Goal: Communication & Community: Answer question/provide support

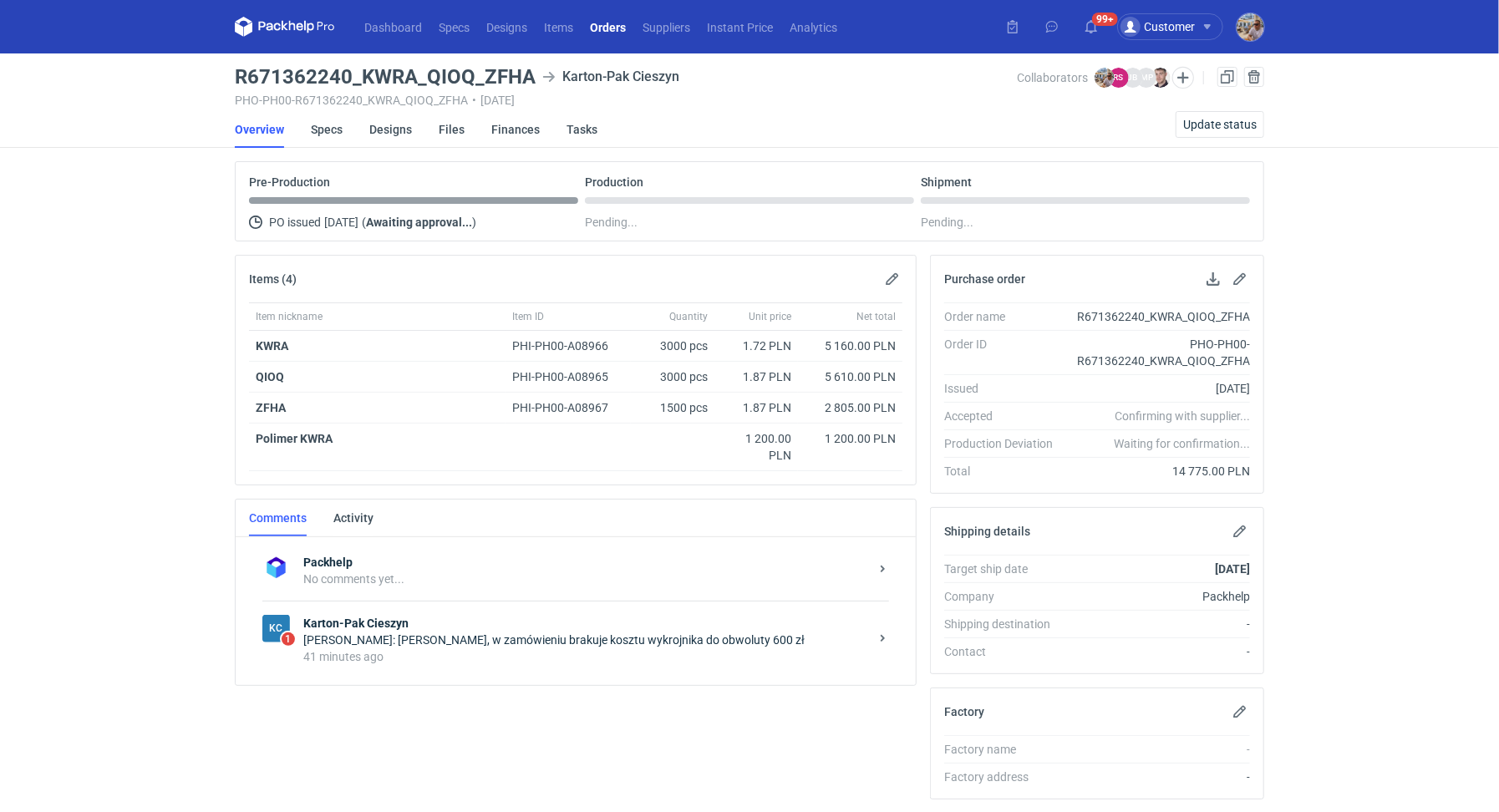
click at [676, 649] on div "41 minutes ago" at bounding box center [586, 657] width 566 height 17
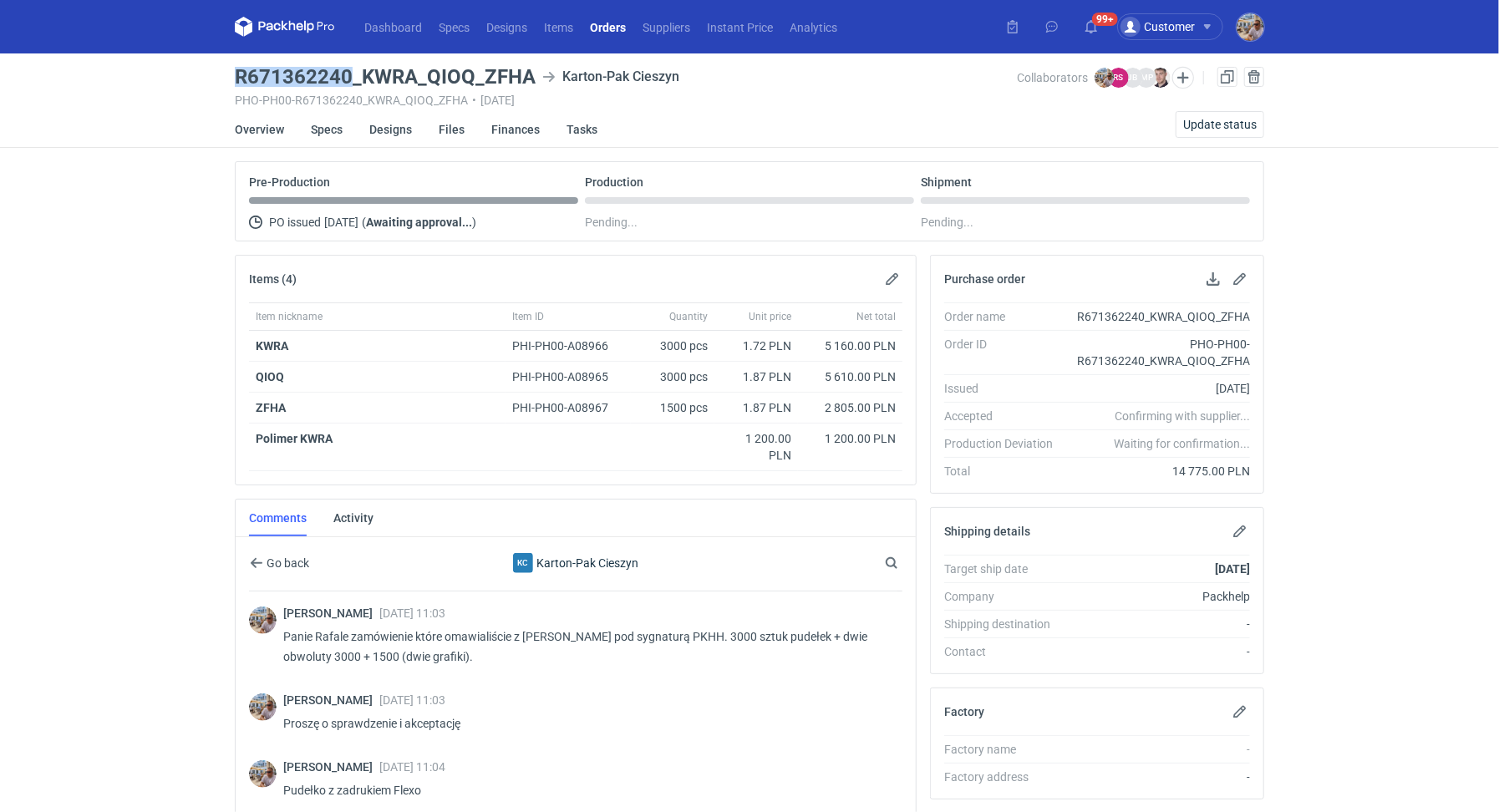
drag, startPoint x: 346, startPoint y: 72, endPoint x: 230, endPoint y: 70, distance: 116.0
click at [230, 70] on main "R671362240_KWRA_QIOQ_ZFHA Karton-Pak Cieszyn PHO-PH00-R671362240_KWRA_QIOQ_ZFHA…" at bounding box center [749, 585] width 1042 height 1064
copy h3 "R671362240"
click at [890, 272] on button "button" at bounding box center [892, 279] width 20 height 20
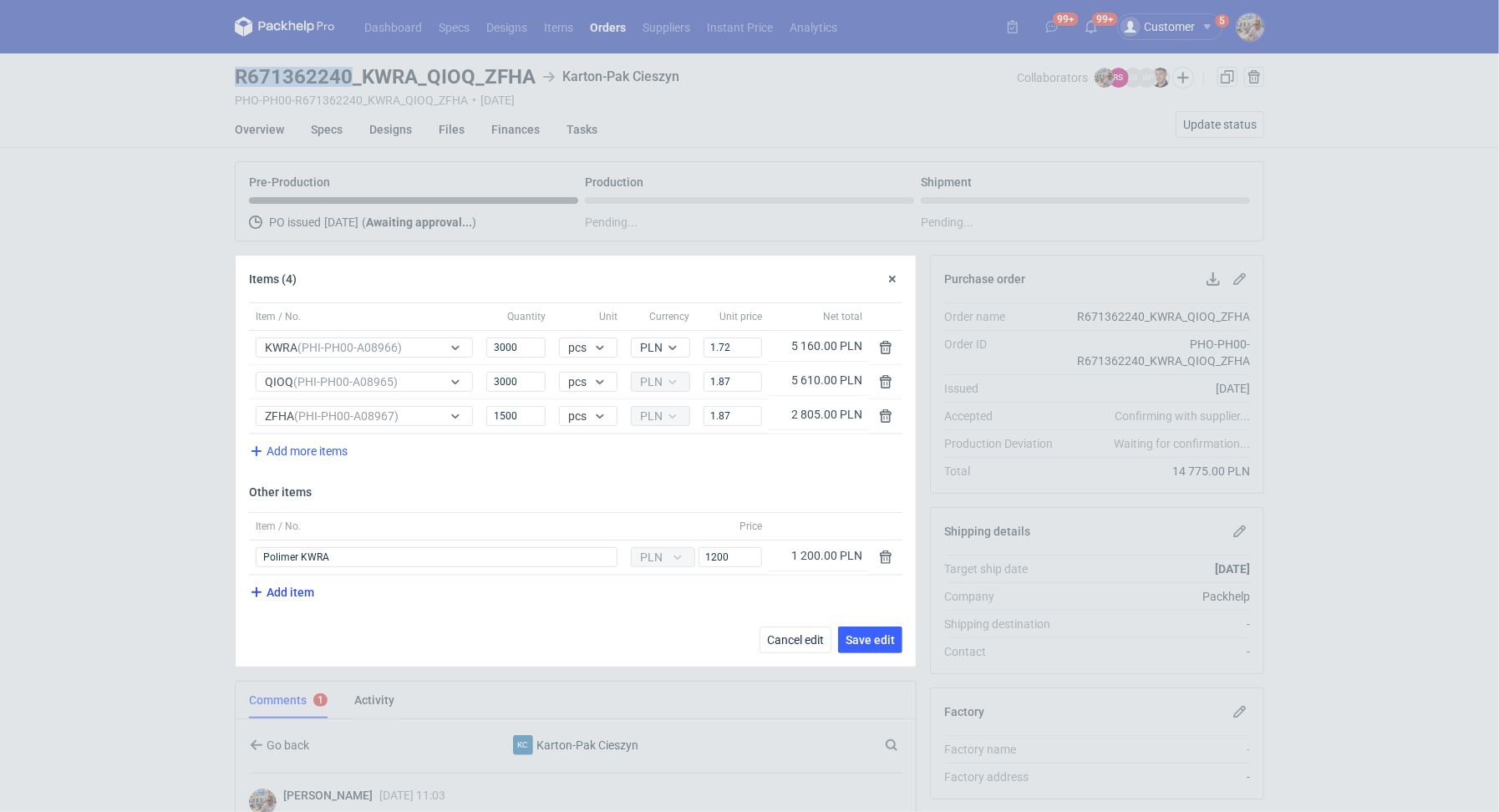
click at [264, 595] on icon "button" at bounding box center [256, 592] width 20 height 20
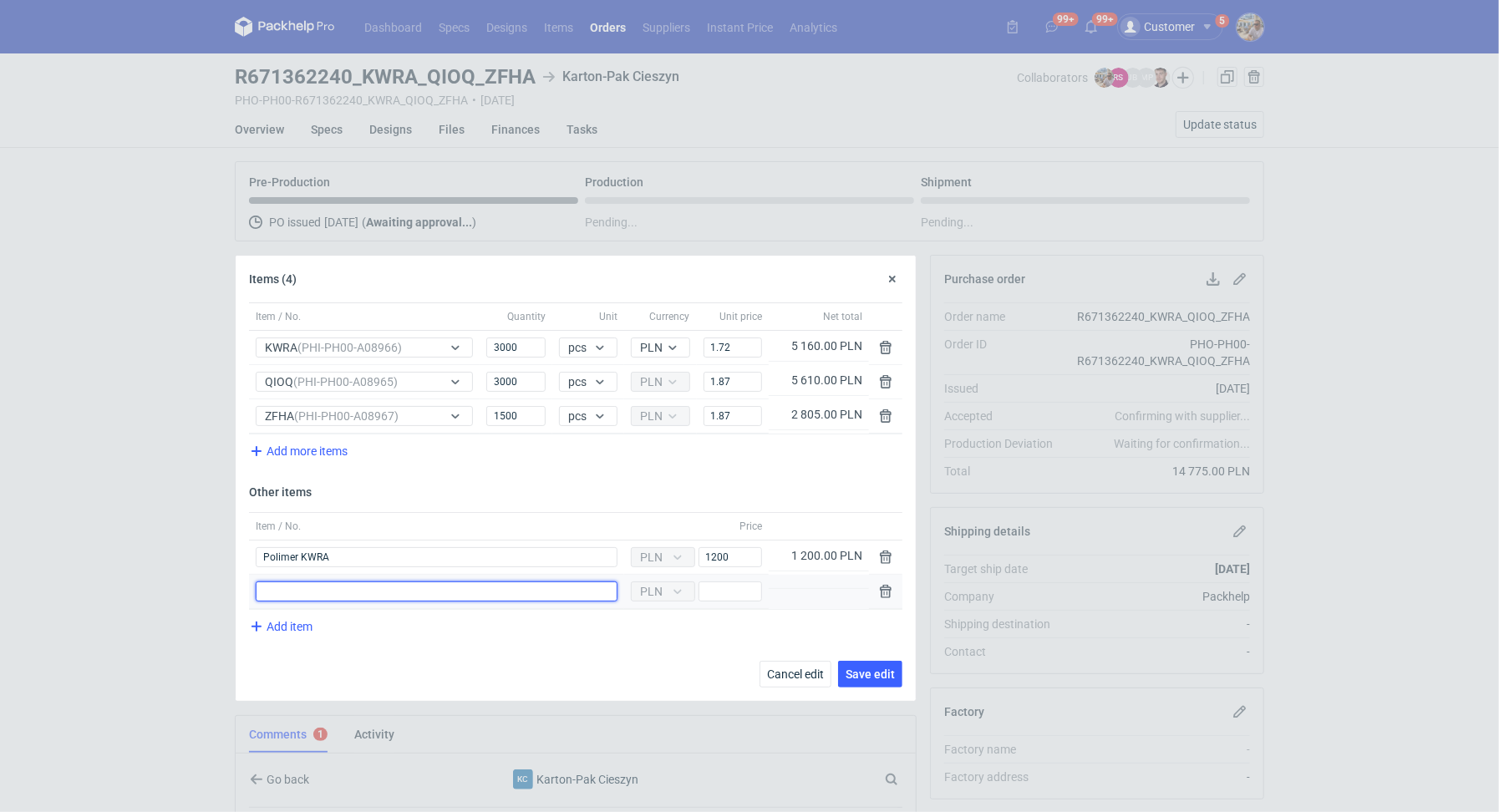
click at [278, 589] on input "Item / No." at bounding box center [436, 591] width 362 height 20
type input "Wykrojnik obwoluty"
click at [707, 585] on input "Price" at bounding box center [730, 591] width 64 height 20
type input "600"
click at [870, 662] on button "Save edit" at bounding box center [871, 675] width 65 height 27
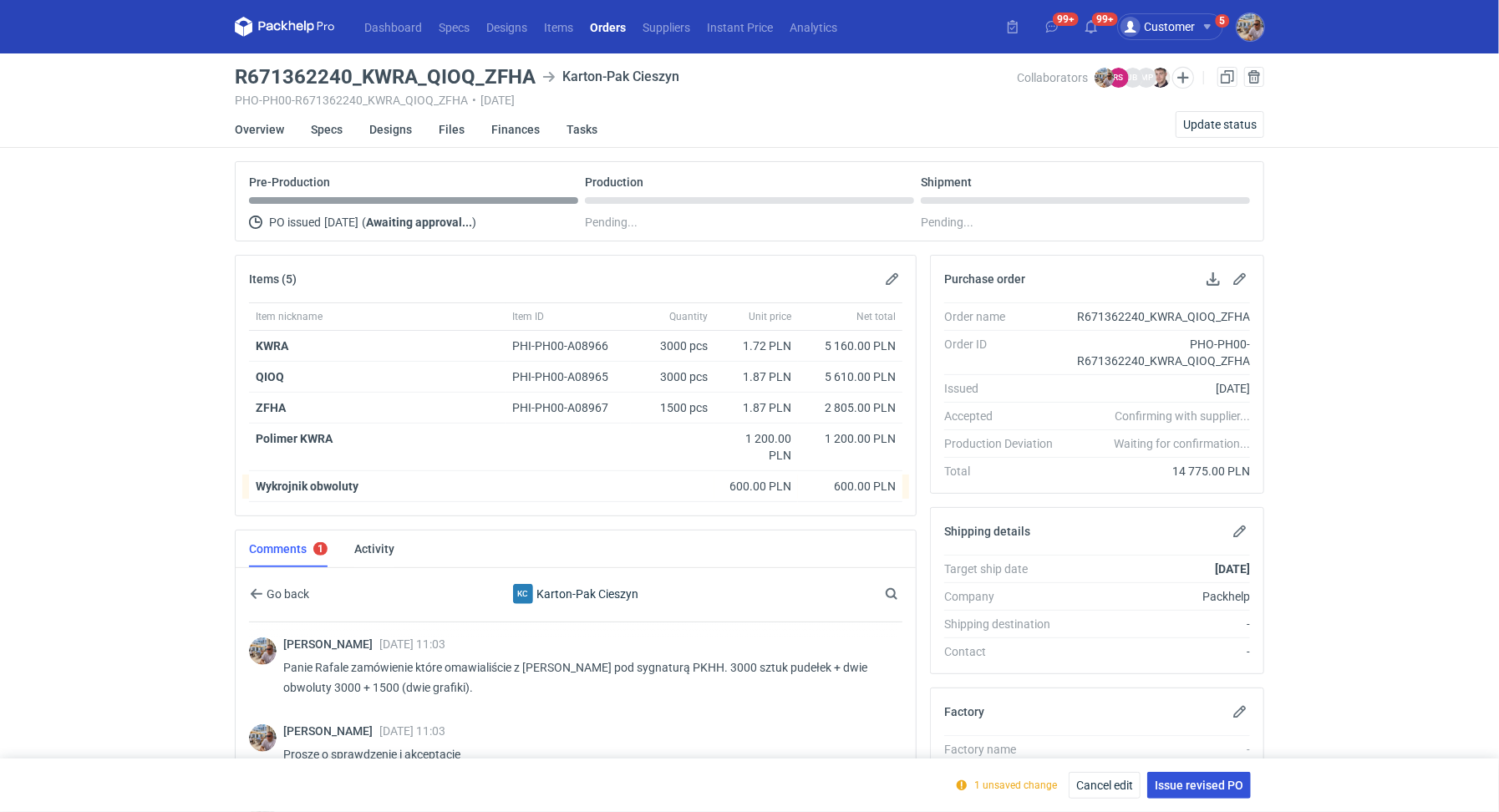
click at [1204, 781] on span "Issue revised PO" at bounding box center [1199, 785] width 89 height 12
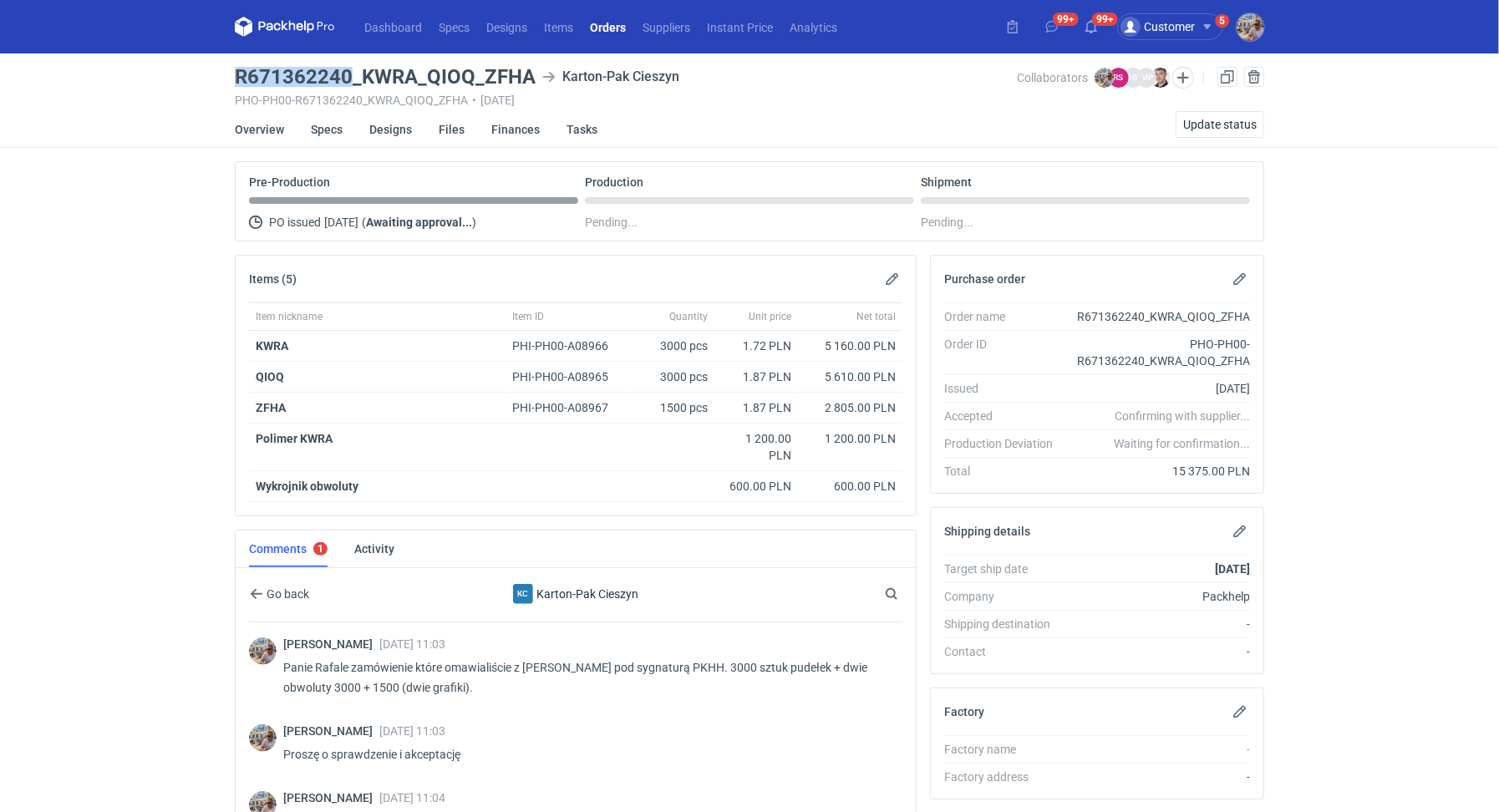
drag, startPoint x: 351, startPoint y: 76, endPoint x: 240, endPoint y: 75, distance: 111.0
click at [240, 75] on h3 "R671362240_KWRA_QIOQ_ZFHA" at bounding box center [385, 76] width 301 height 20
copy h3 "R671362240"
click at [364, 68] on h3 "R671362240_KWRA_QIOQ_ZFHA" at bounding box center [385, 76] width 301 height 20
drag, startPoint x: 1167, startPoint y: 469, endPoint x: 1207, endPoint y: 465, distance: 40.2
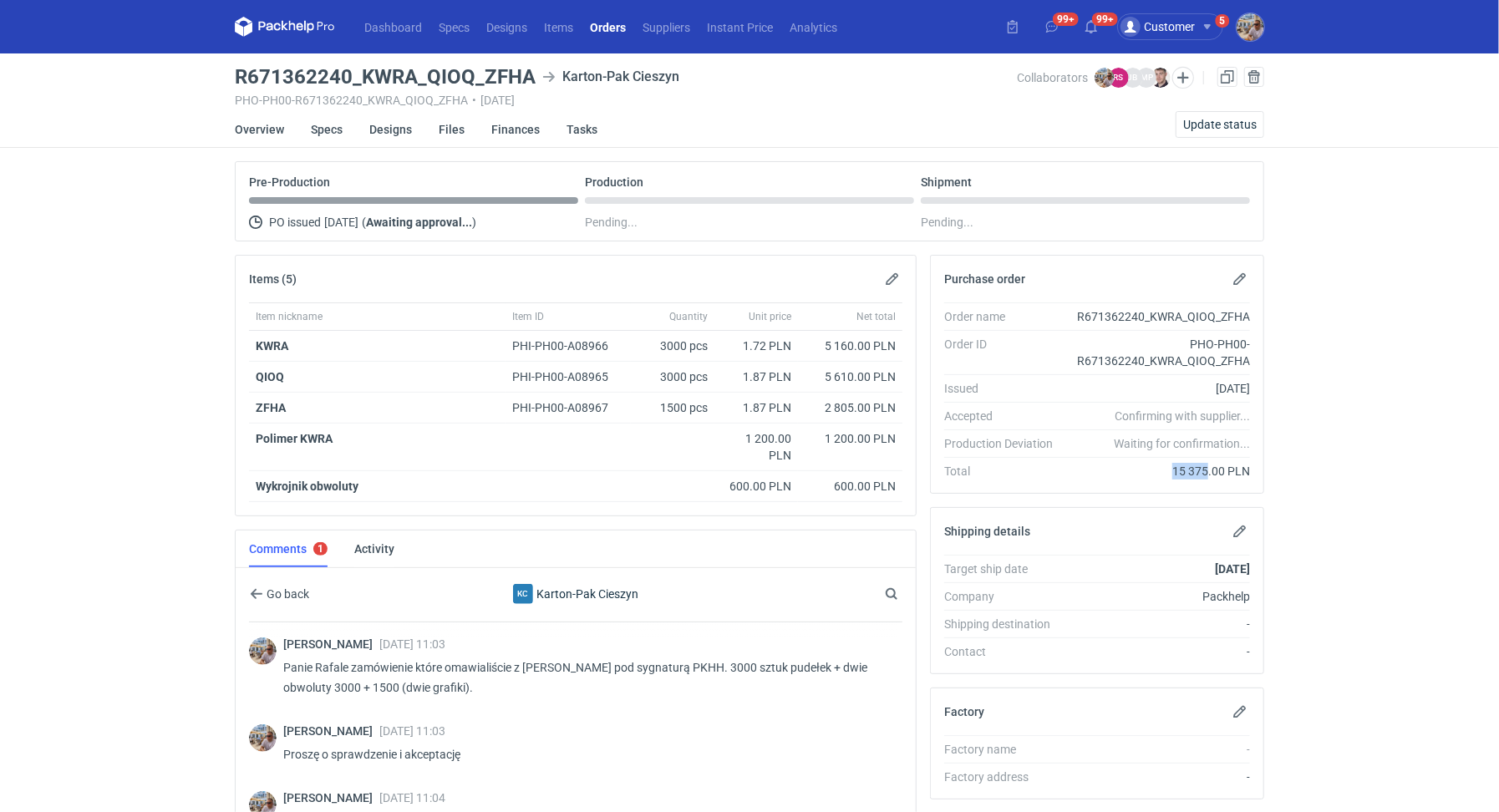
click at [1207, 465] on div "15 375.00 PLN" at bounding box center [1158, 471] width 183 height 17
copy div "15 375"
click at [174, 572] on div "Dashboard Specs Designs Items Orders Suppliers Instant Price Analytics 99+ 99+ …" at bounding box center [749, 406] width 1499 height 812
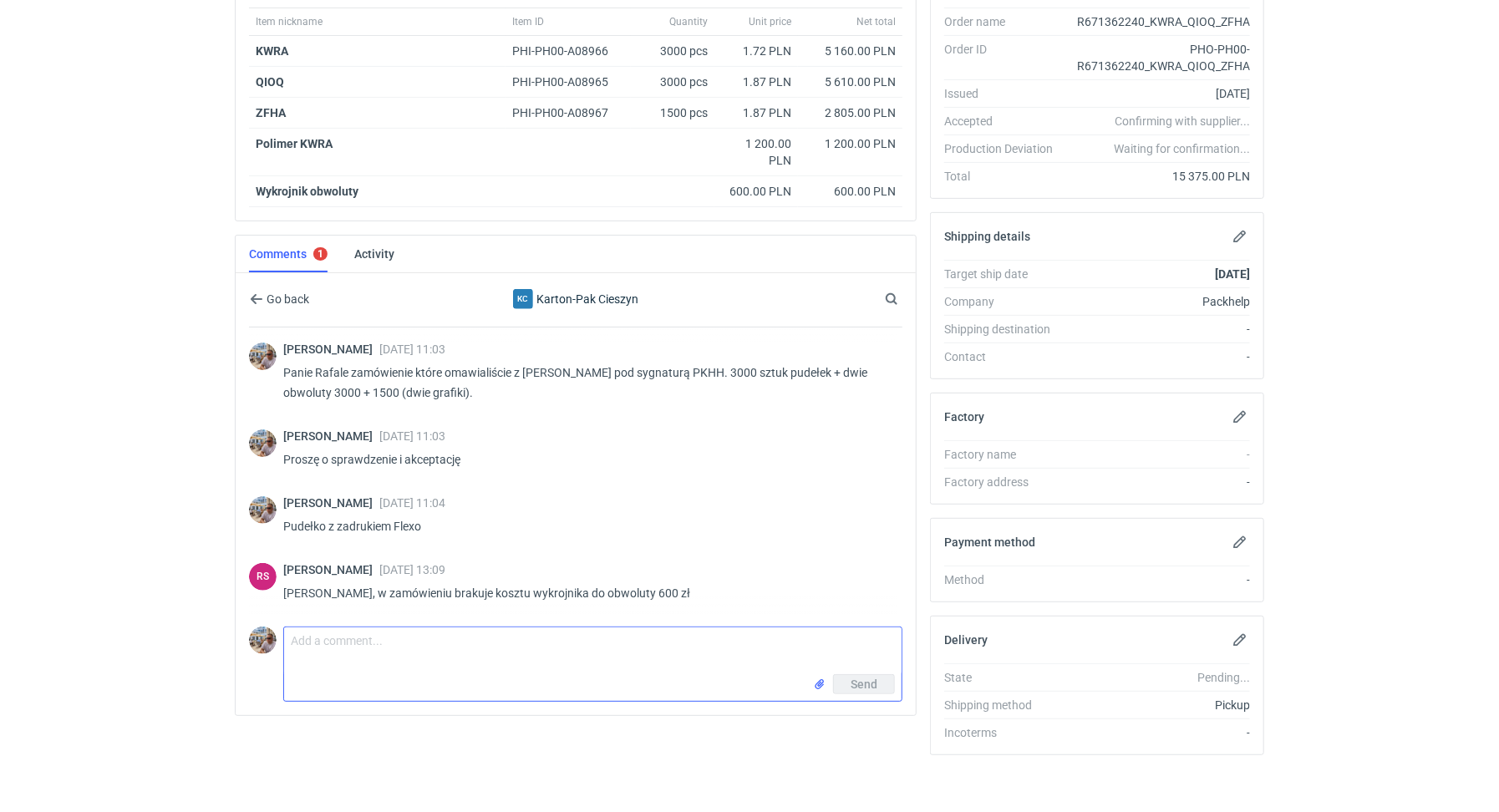
click at [460, 641] on textarea "Comment message" at bounding box center [593, 651] width 618 height 47
type textarea "Panie Rafale dodane"
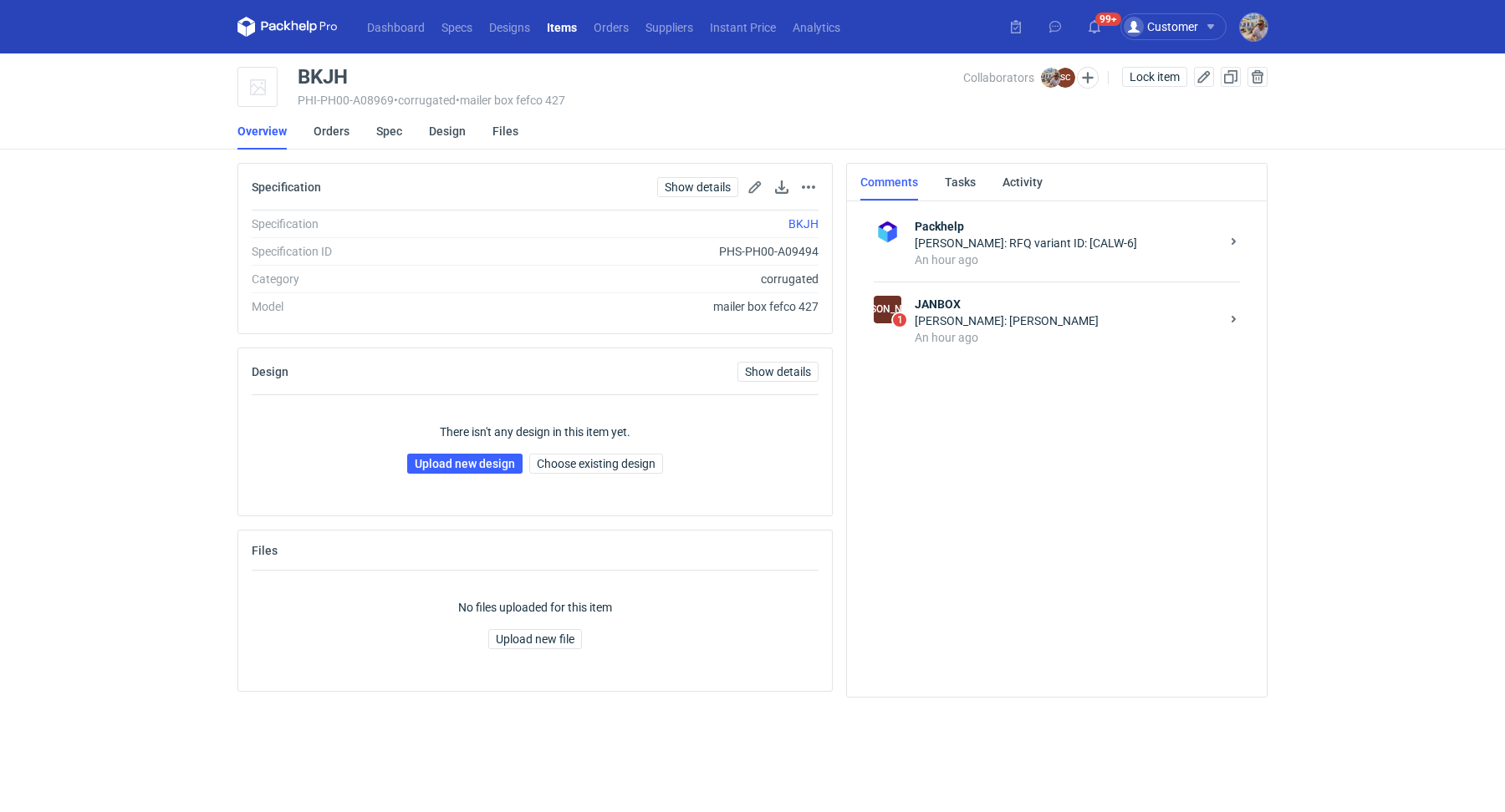
click at [1023, 329] on div "An hour ago" at bounding box center [1067, 337] width 305 height 17
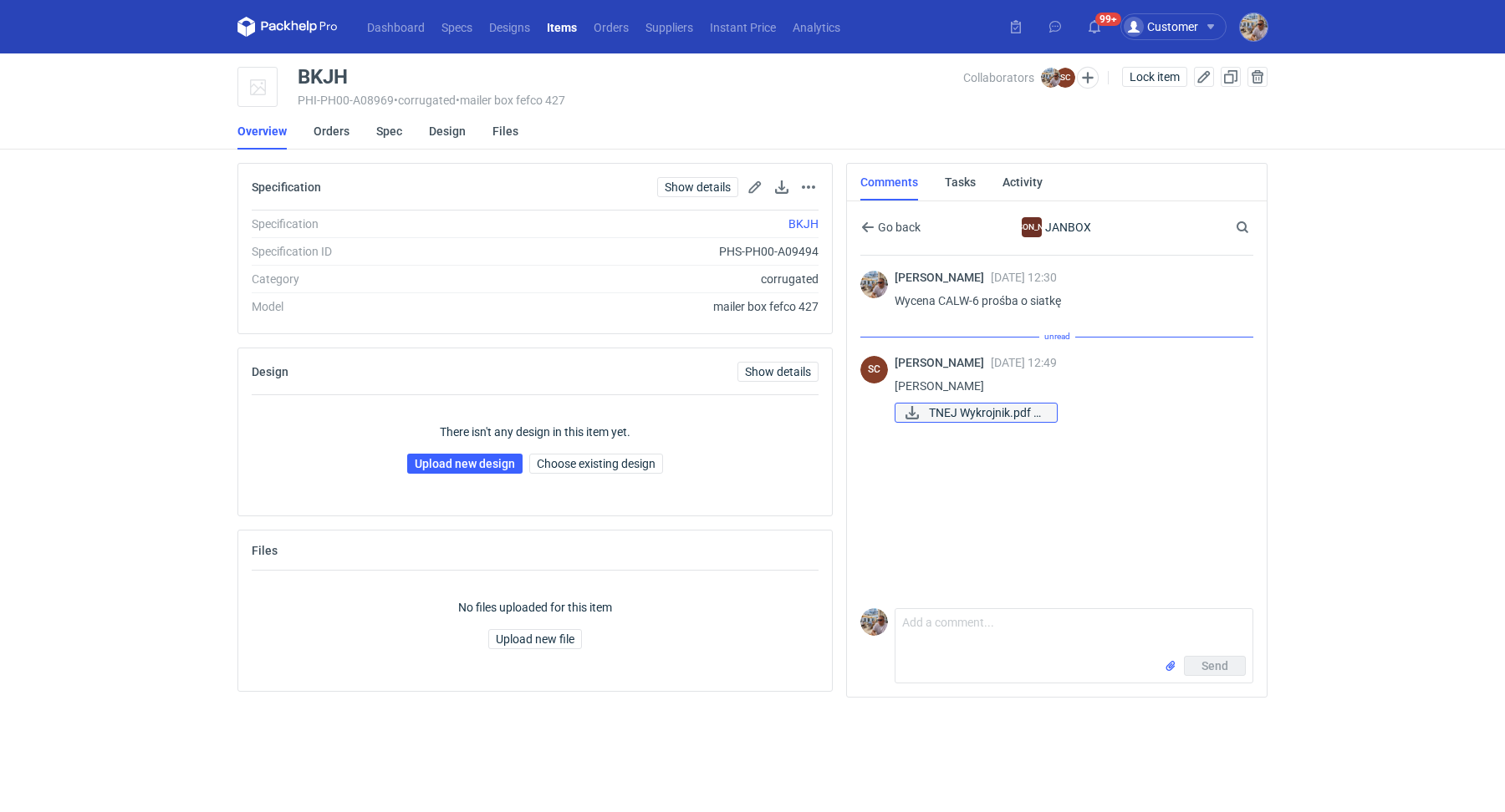
click at [952, 419] on span "TNEJ Wykrojnik.pdf 2..." at bounding box center [985, 412] width 114 height 19
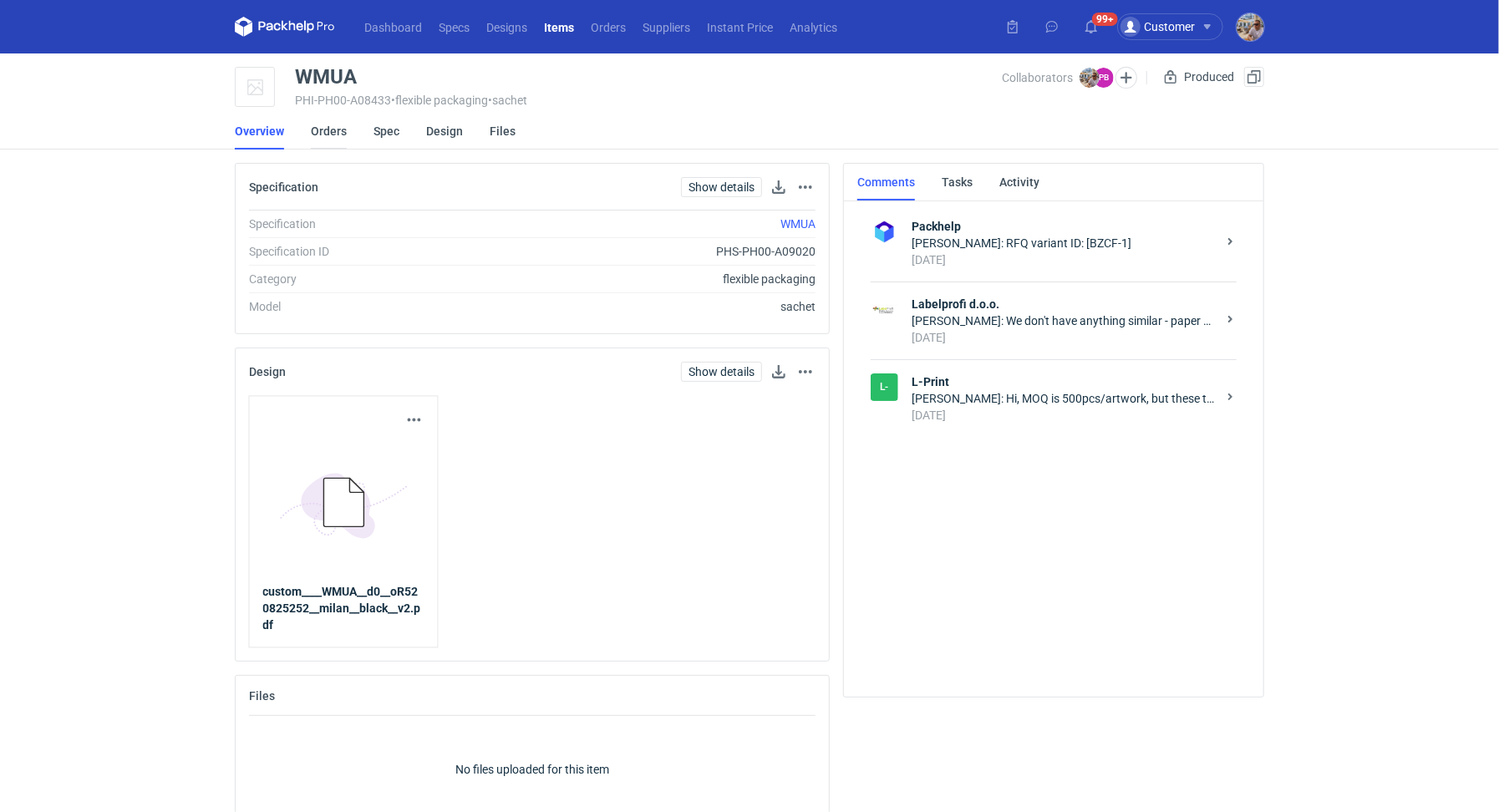
click at [329, 125] on link "Orders" at bounding box center [329, 130] width 36 height 36
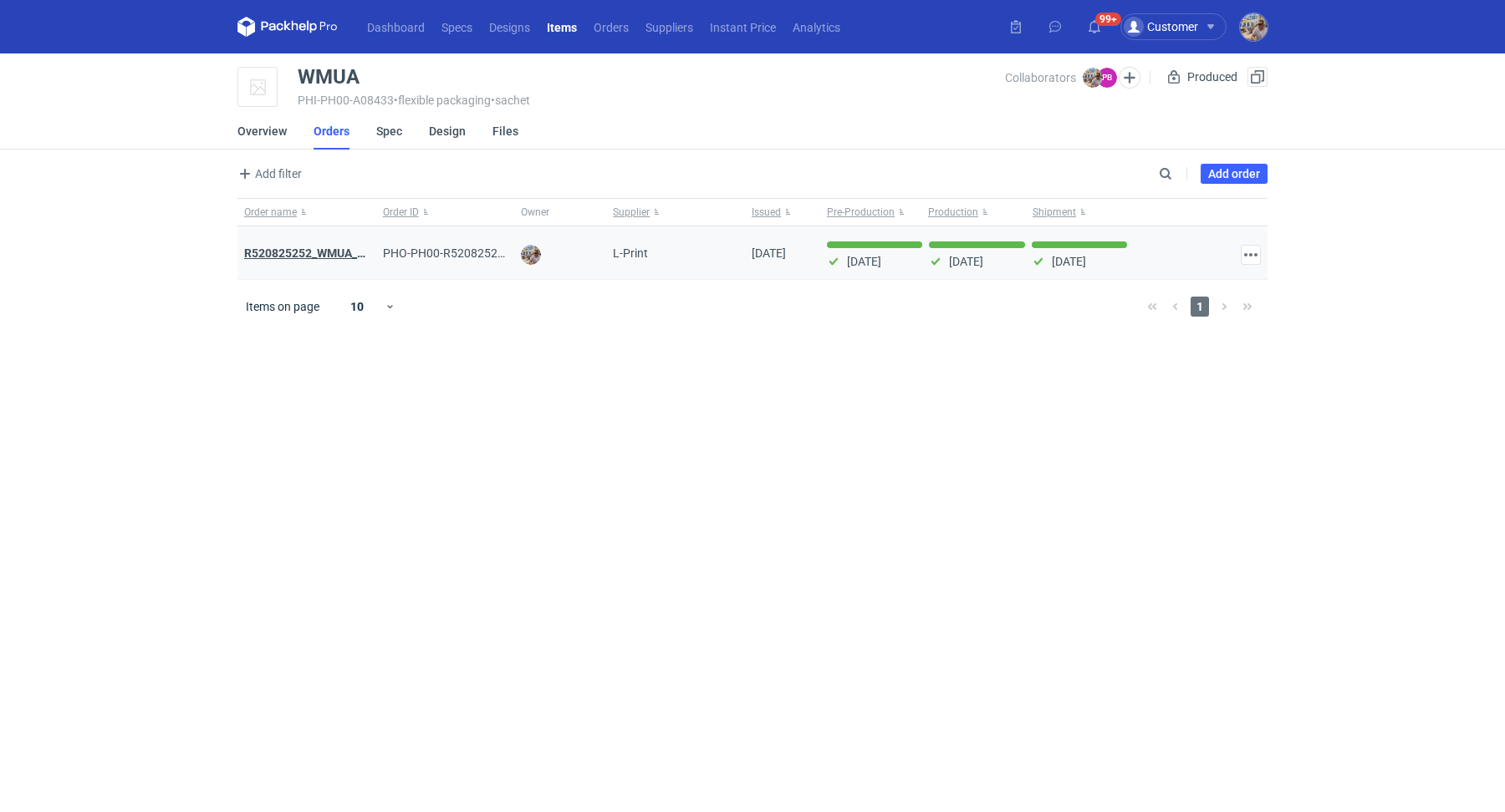
click at [330, 250] on strong "R520825252_WMUA_XUMM_OUKQ" at bounding box center [336, 253] width 184 height 13
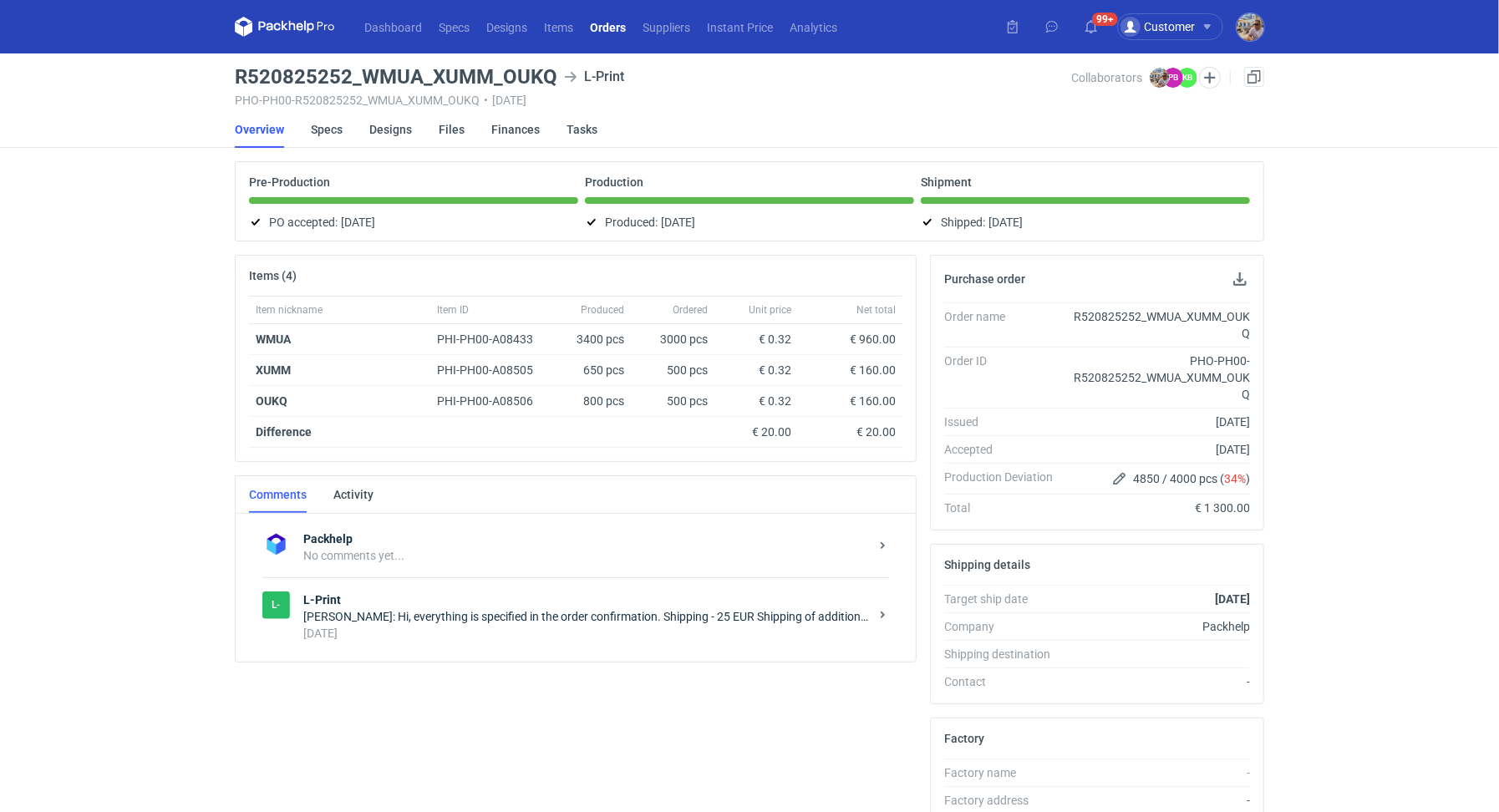
click at [531, 608] on div "Paulius Bukšnys: Hi, everything is specified in the order confirmation. Shippin…" at bounding box center [586, 616] width 566 height 17
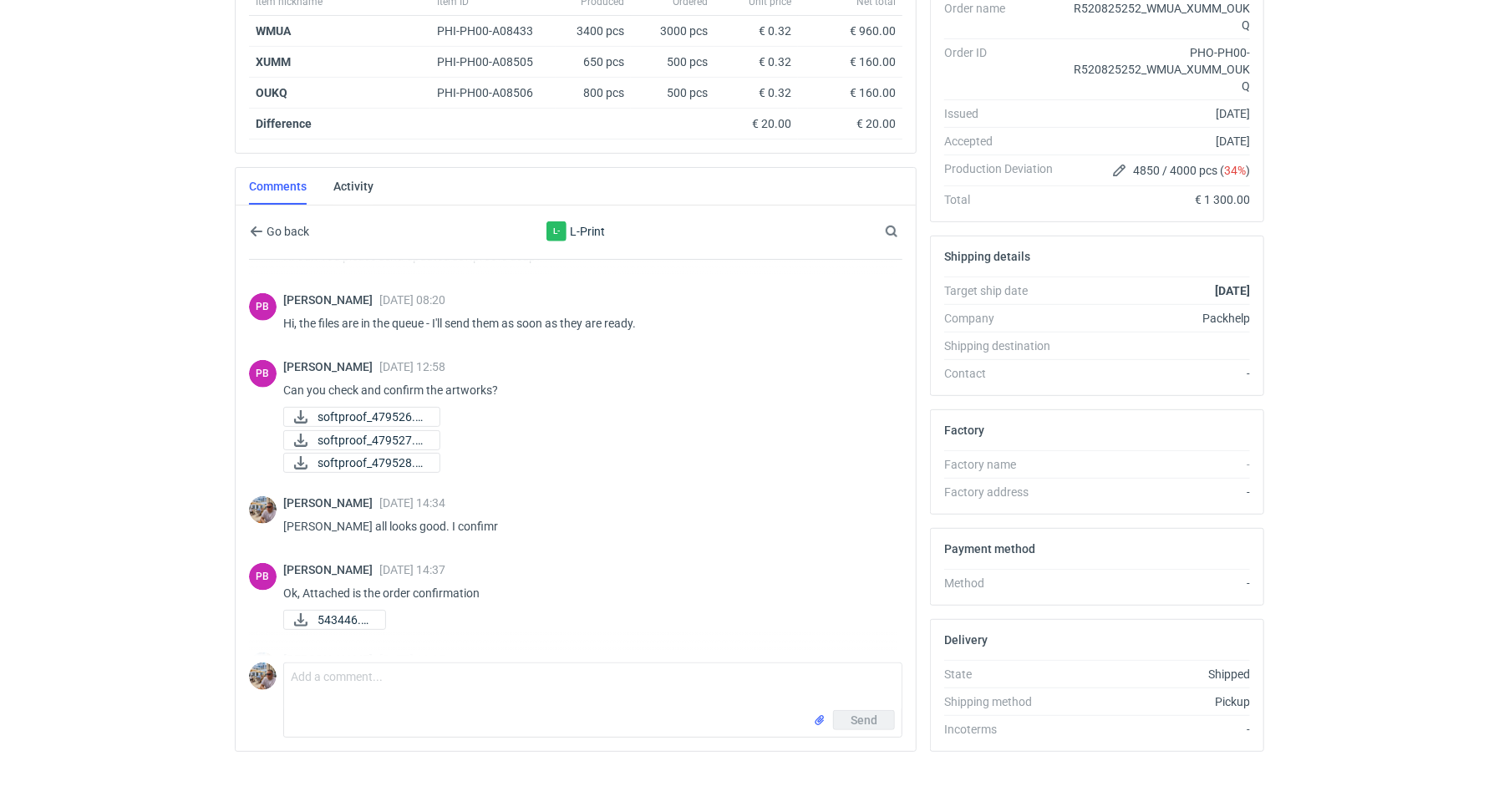
scroll to position [1184, 0]
click at [386, 406] on span "softproof_479526.pdf" at bounding box center [371, 412] width 109 height 19
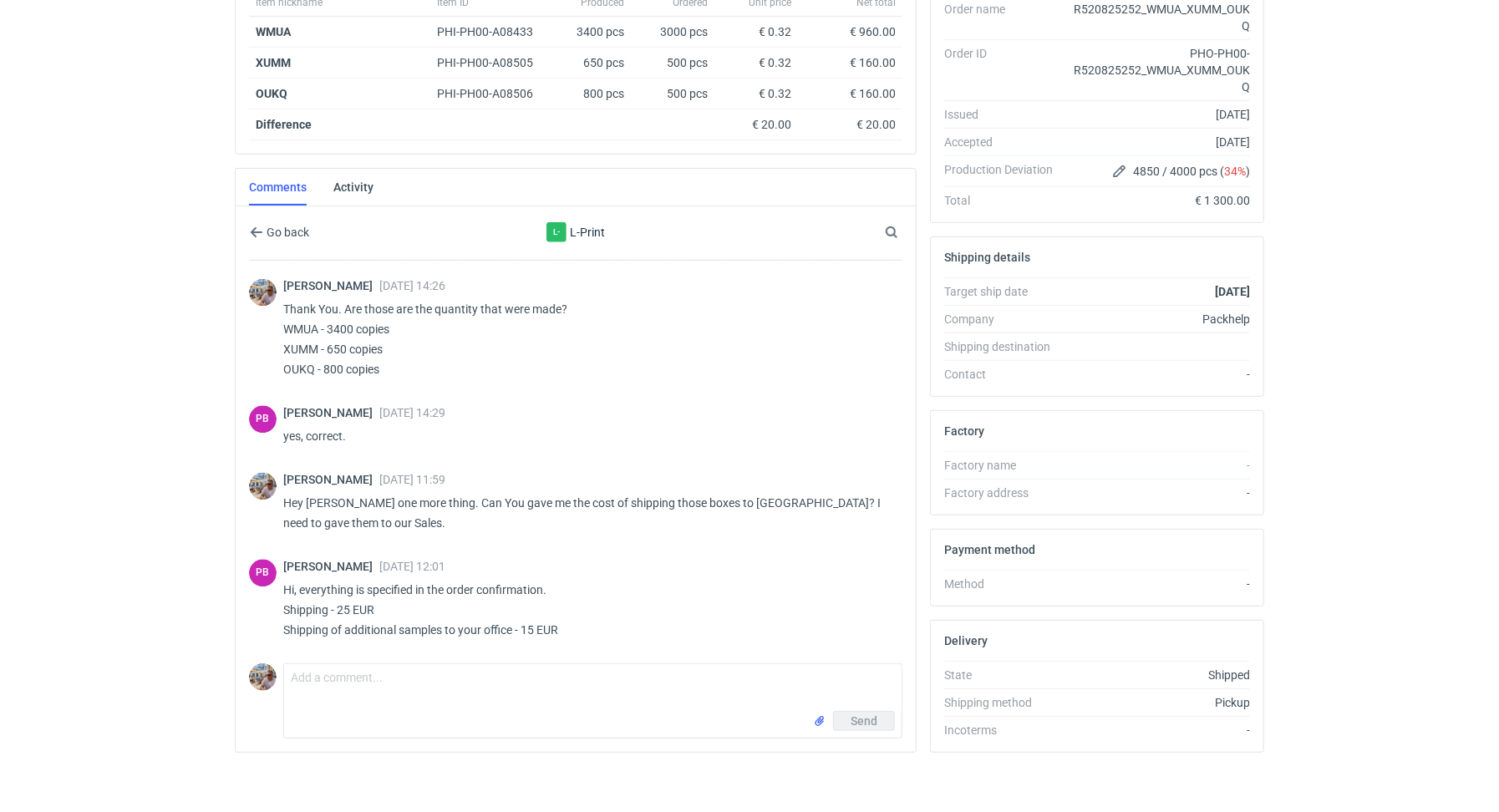
scroll to position [308, 0]
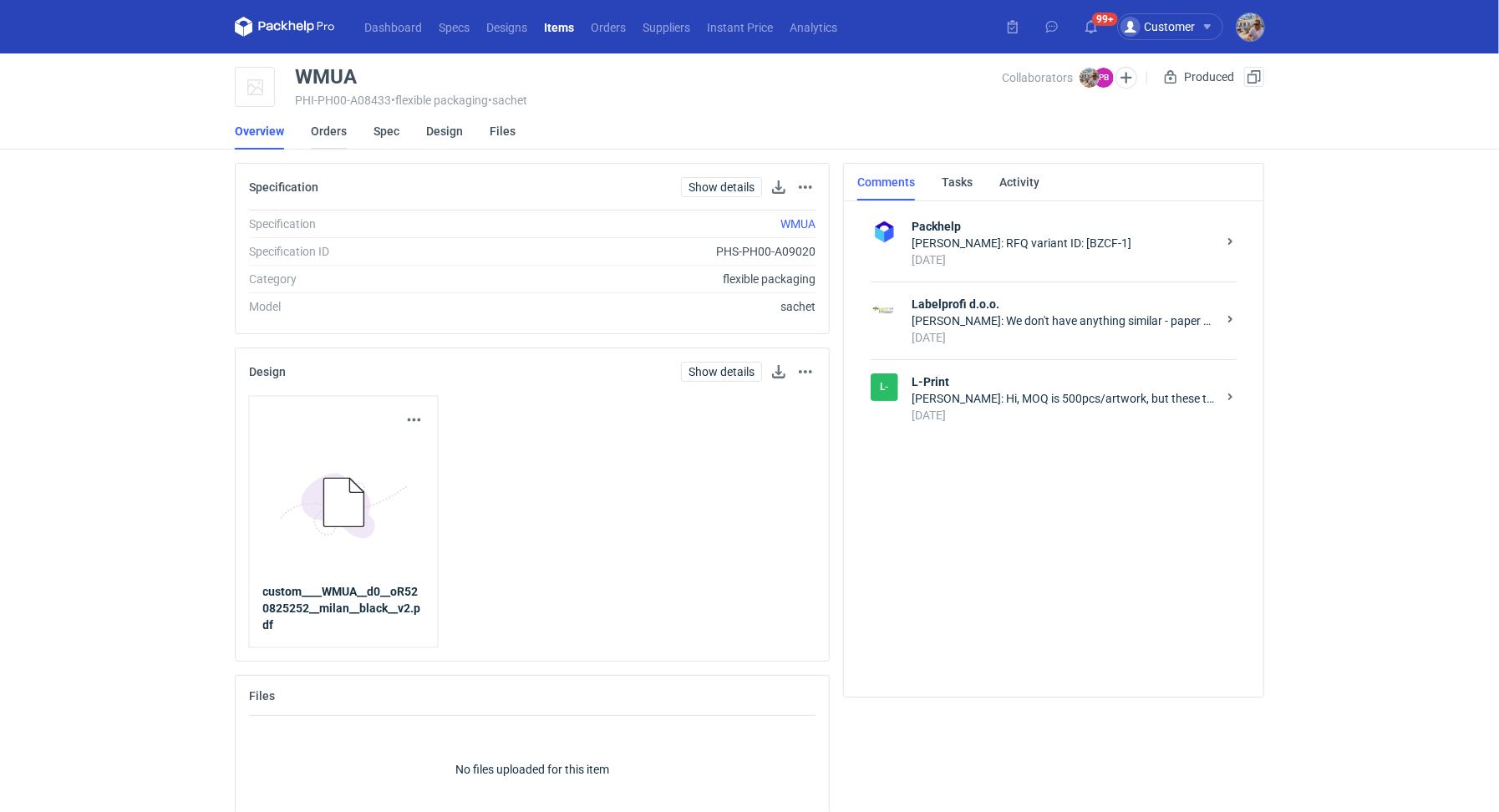
click at [333, 137] on link "Orders" at bounding box center [329, 130] width 36 height 36
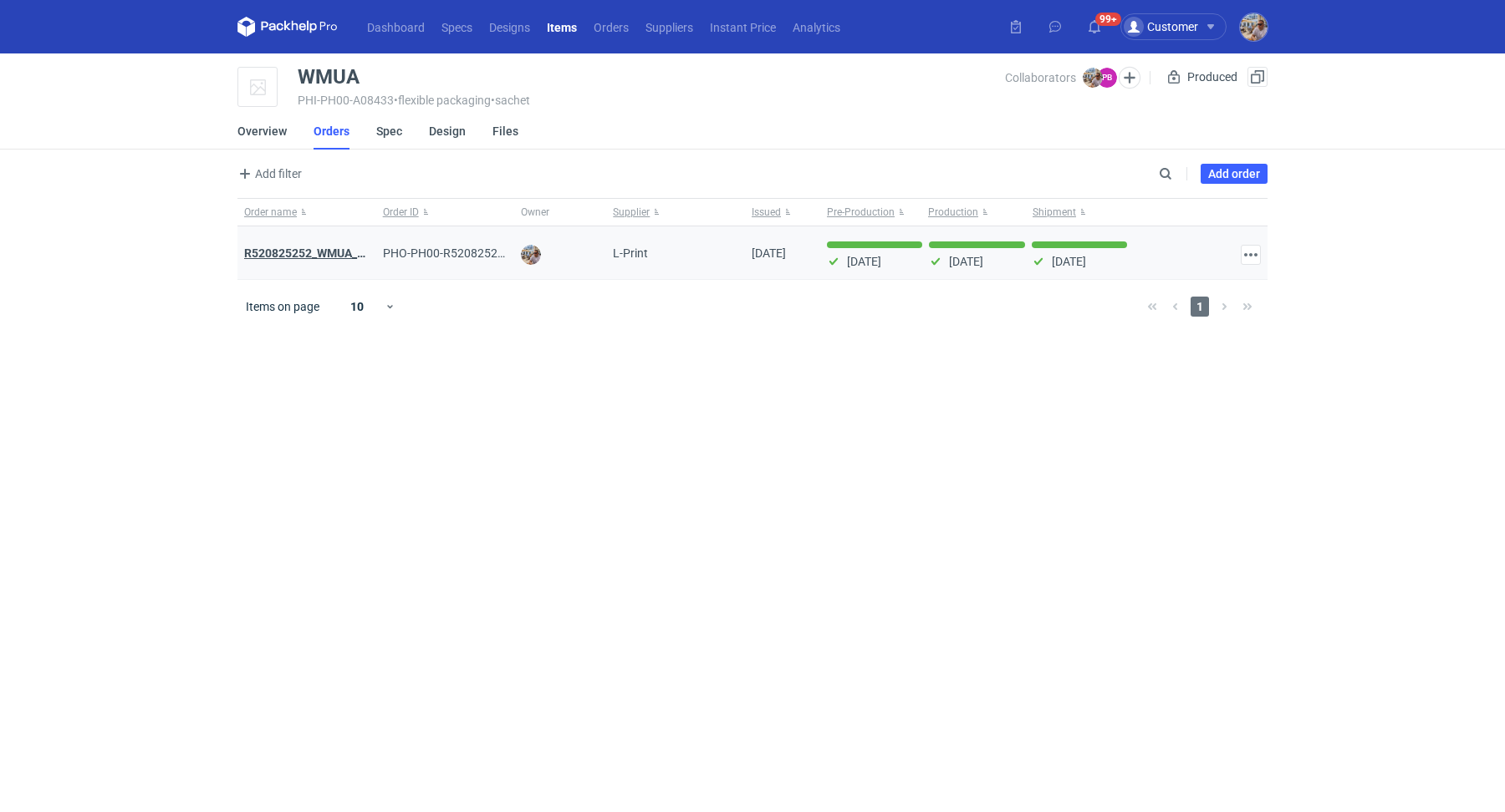
click at [341, 254] on strong "R520825252_WMUA_XUMM_OUKQ" at bounding box center [336, 253] width 184 height 13
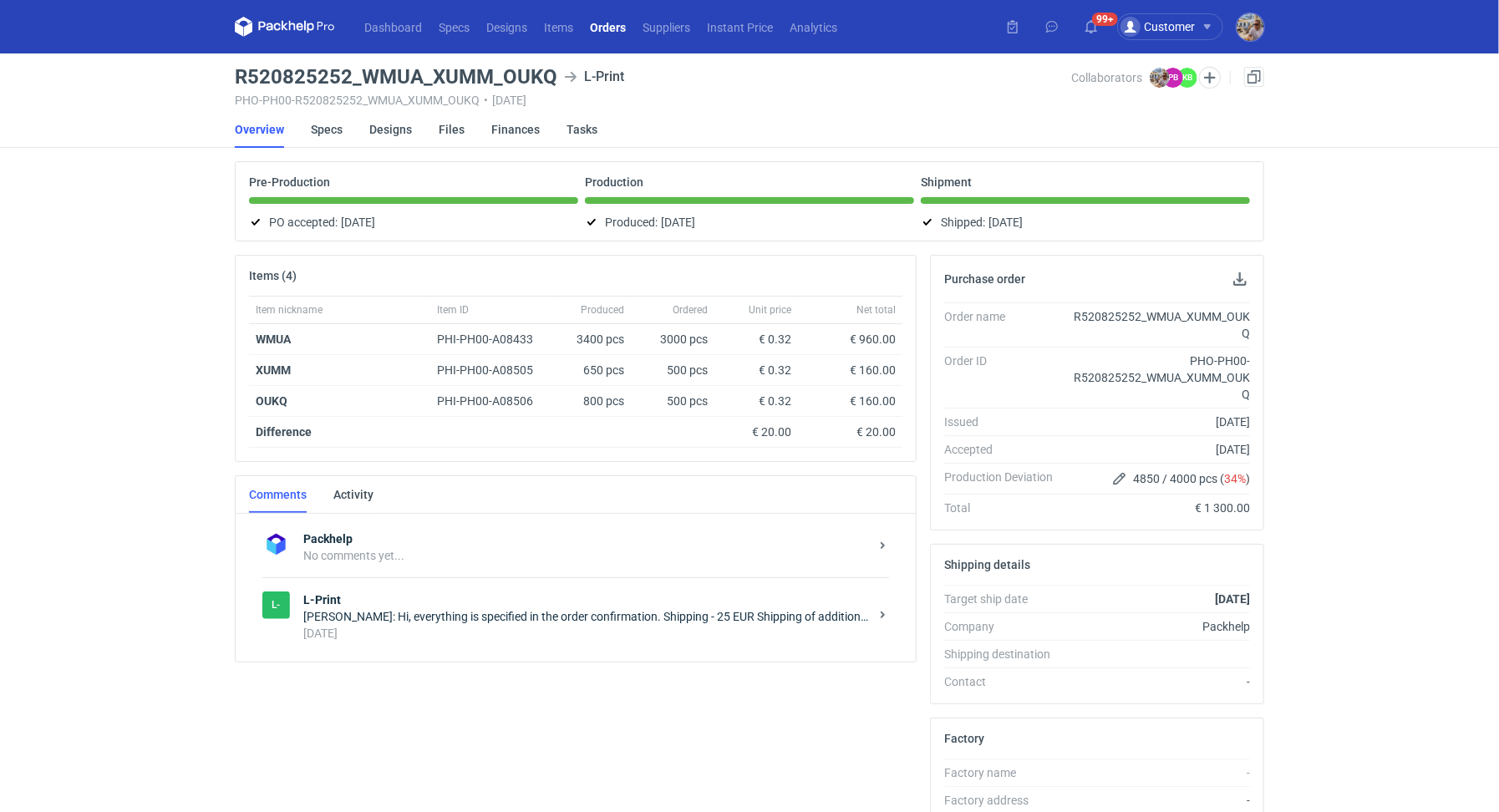
click at [511, 636] on div "4 months ago" at bounding box center [586, 633] width 566 height 17
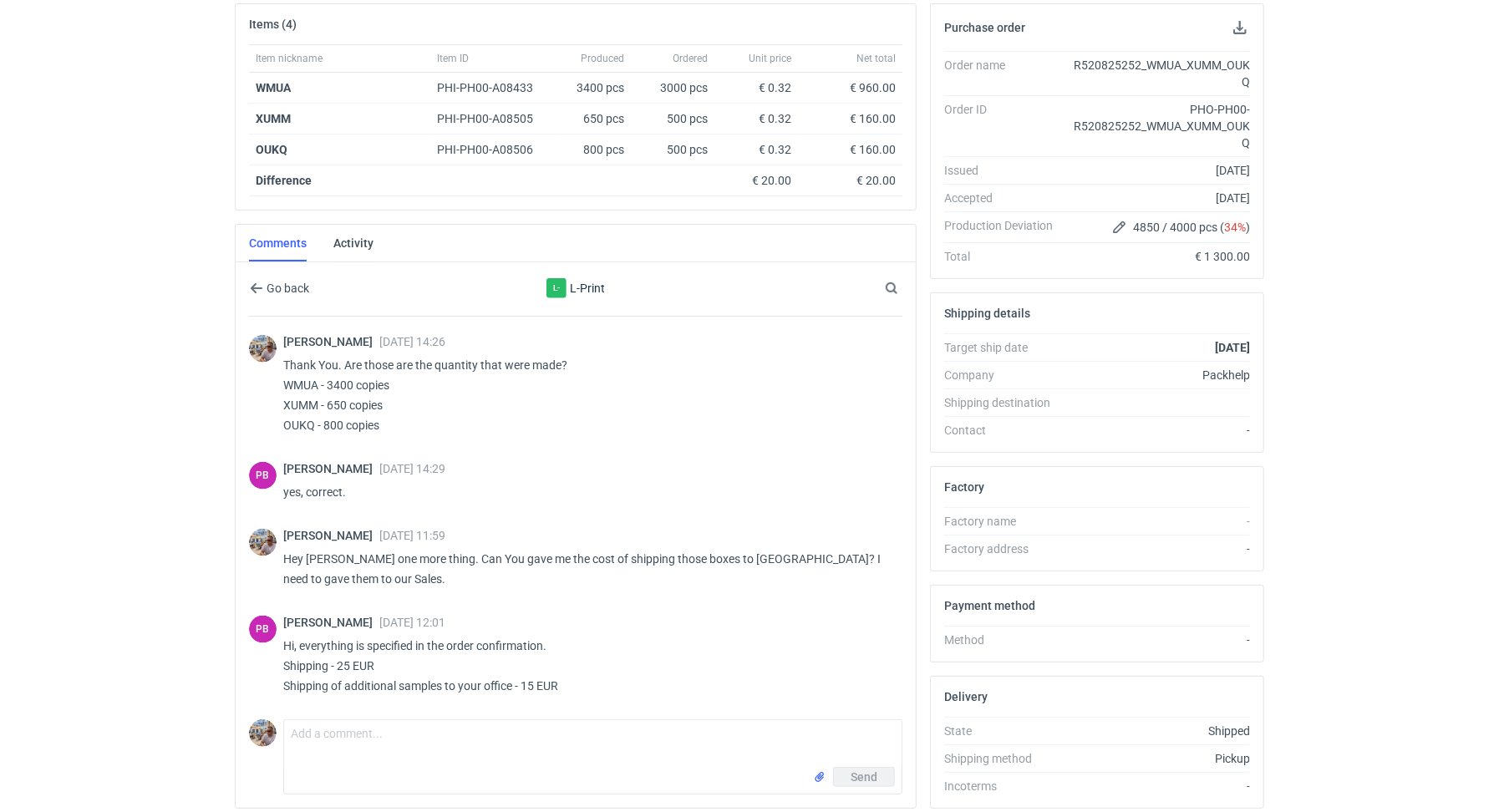
scroll to position [308, 0]
